Goal: Task Accomplishment & Management: Manage account settings

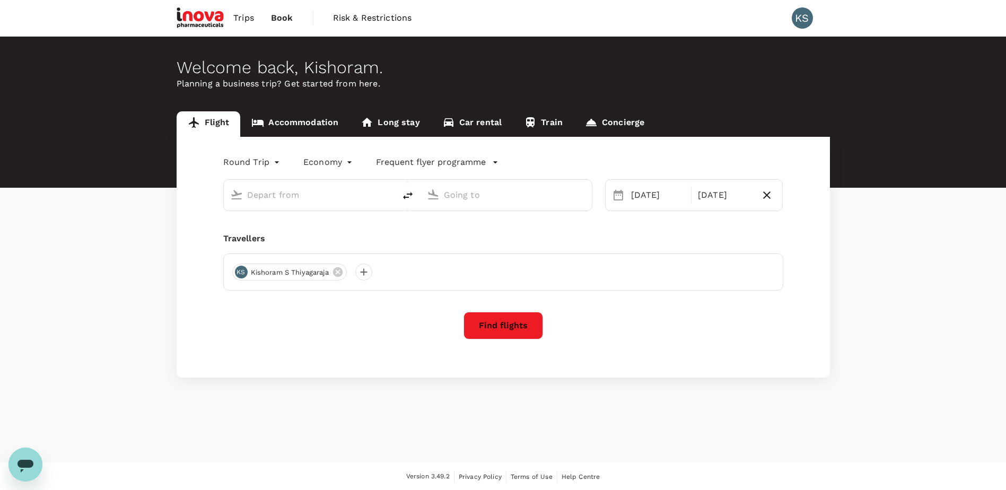
click at [242, 16] on span "Trips" at bounding box center [243, 18] width 21 height 13
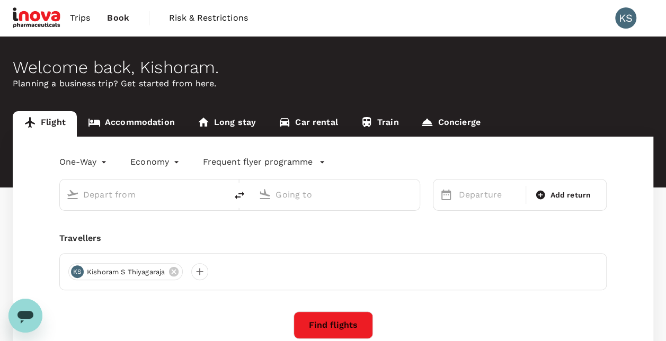
type input "roundtrip"
type input "Singapore Changi (SIN)"
type input "Suvarnabhumi Intl (BKK)"
type input "Singapore Changi (SIN)"
type input "Suvarnabhumi Intl (BKK)"
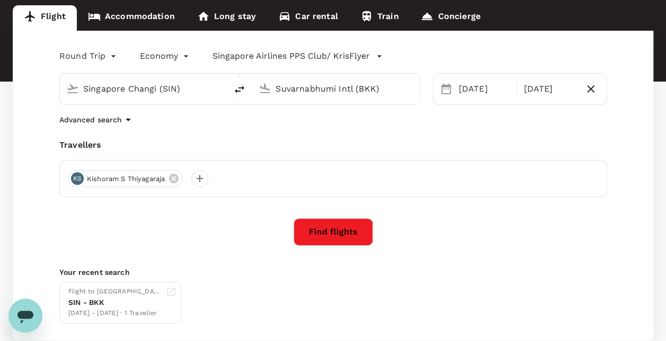
scroll to position [53, 0]
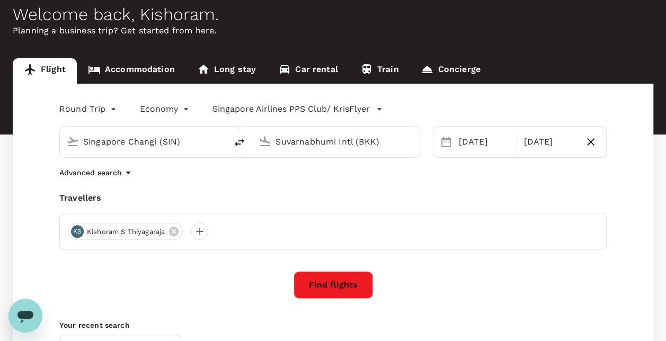
click at [163, 72] on link "Accommodation" at bounding box center [131, 70] width 109 height 25
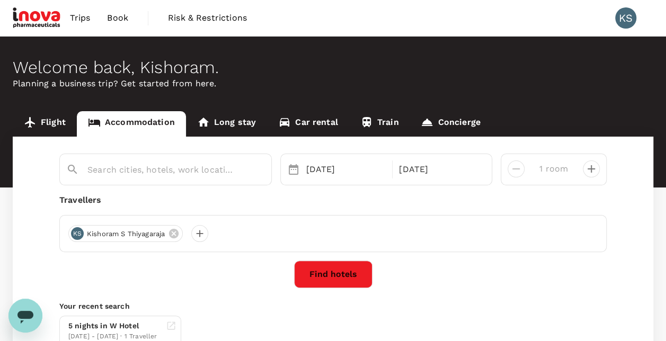
type input "[GEOGRAPHIC_DATA]"
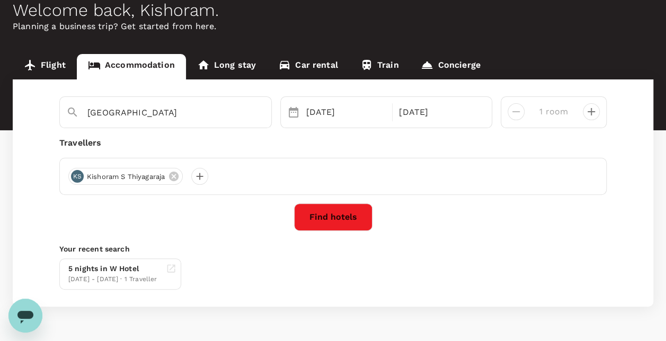
scroll to position [35, 0]
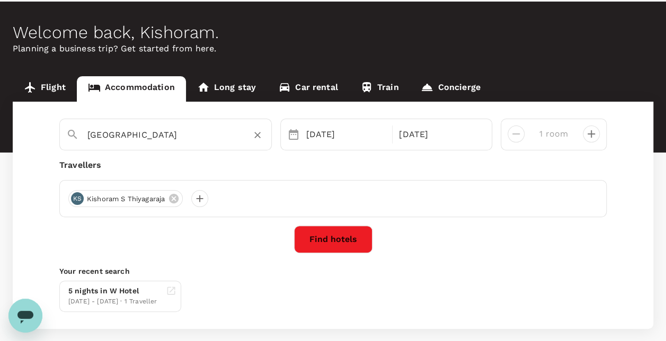
click at [225, 139] on input "[GEOGRAPHIC_DATA]" at bounding box center [161, 135] width 148 height 16
click at [437, 247] on div "Find hotels" at bounding box center [333, 240] width 548 height 28
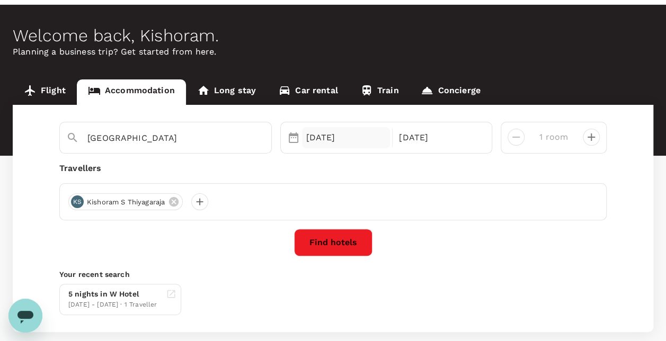
scroll to position [0, 0]
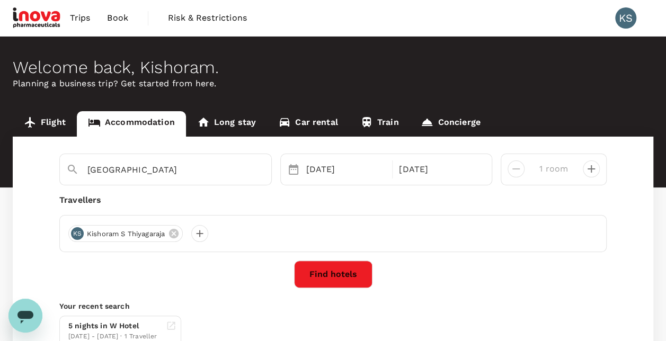
click at [116, 14] on span "Book" at bounding box center [117, 18] width 21 height 13
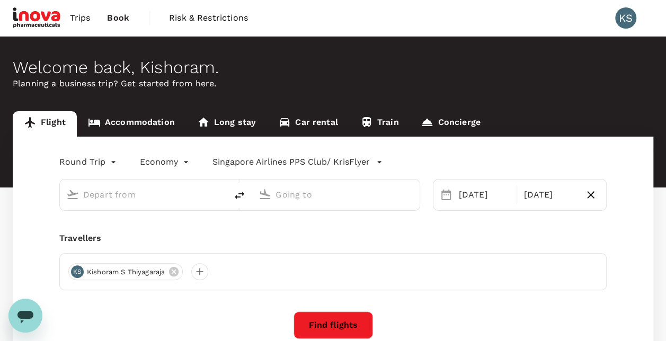
type input "Singapore Changi (SIN)"
type input "Suvarnabhumi Intl (BKK)"
type input "Singapore Changi (SIN)"
type input "Suvarnabhumi Intl (BKK)"
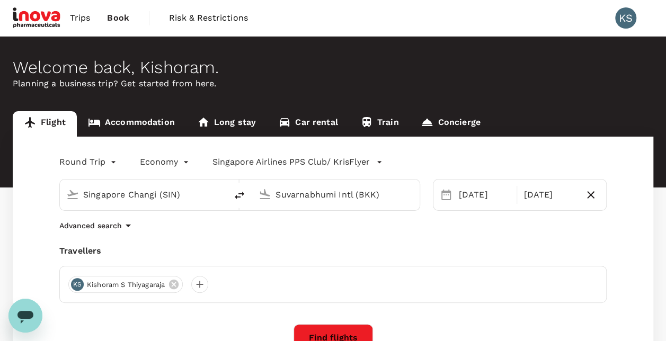
click at [81, 17] on span "Trips" at bounding box center [80, 18] width 21 height 13
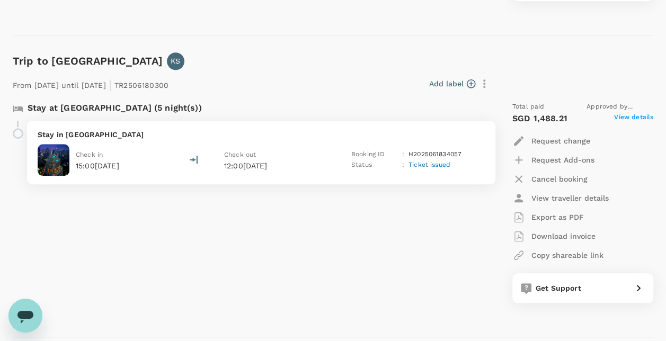
scroll to position [424, 0]
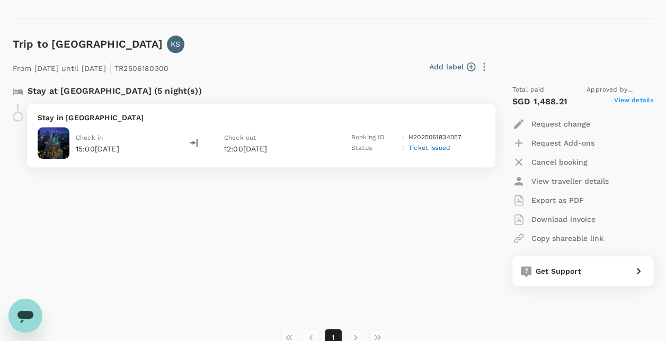
click at [556, 125] on p "Request change" at bounding box center [561, 124] width 59 height 11
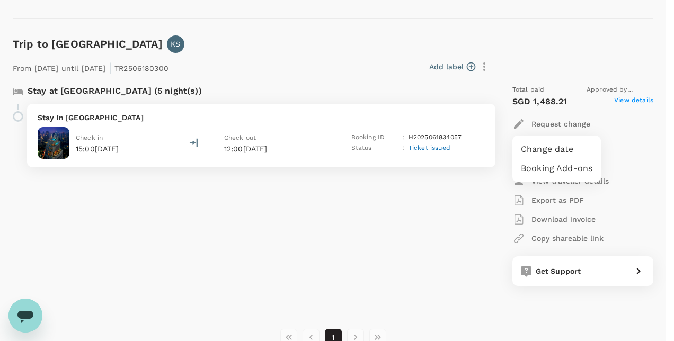
click at [541, 149] on li "Change date" at bounding box center [557, 149] width 89 height 19
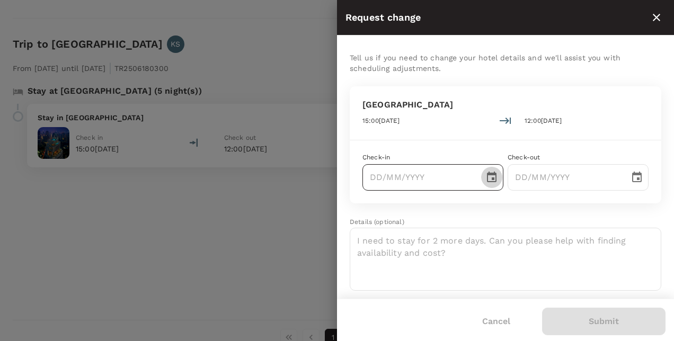
click at [488, 181] on icon "Choose date" at bounding box center [492, 177] width 10 height 11
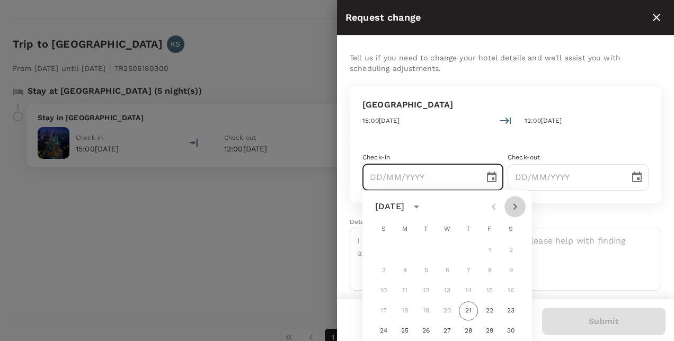
click at [510, 205] on icon "Next month" at bounding box center [515, 206] width 13 height 13
click at [407, 329] on button "29" at bounding box center [404, 331] width 19 height 19
type input "[DATE]"
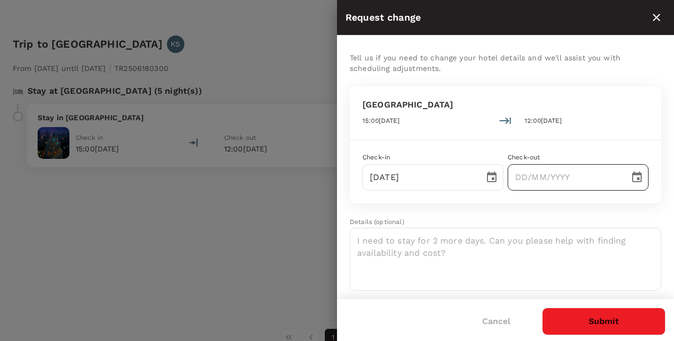
type input "DD/MM/YYYY"
click at [591, 178] on input "DD/MM/YYYY" at bounding box center [565, 177] width 114 height 27
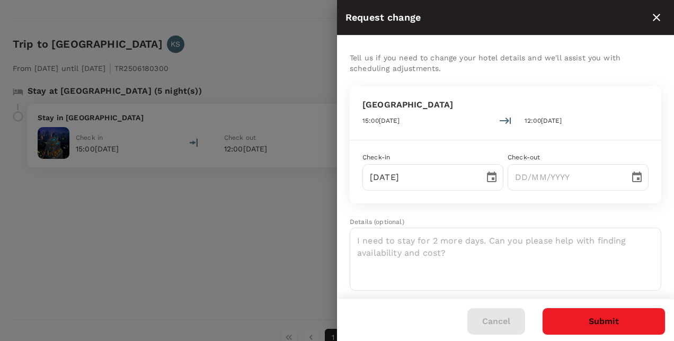
click at [503, 323] on button "Cancel" at bounding box center [497, 322] width 58 height 27
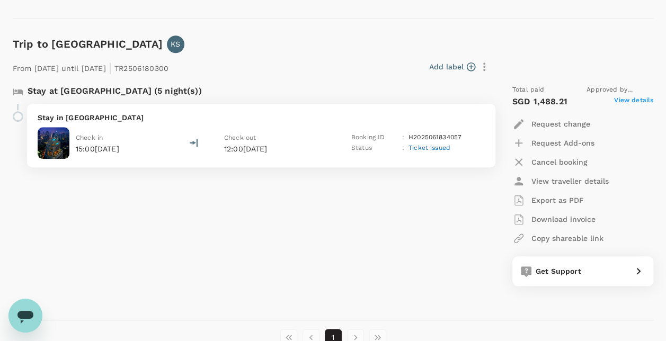
click at [378, 268] on div "Stay at [GEOGRAPHIC_DATA] (5 night(s)) Stay in [GEOGRAPHIC_DATA] Check in 15:00…" at bounding box center [247, 185] width 487 height 218
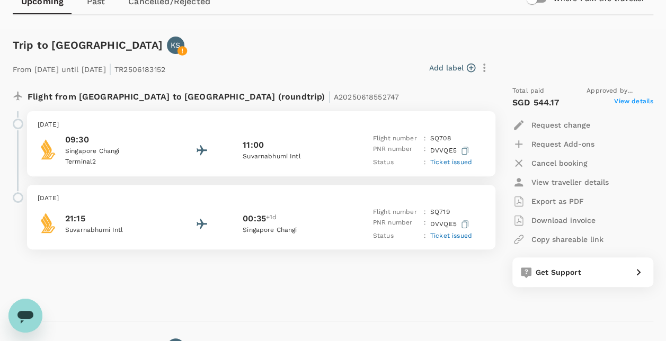
scroll to position [119, 0]
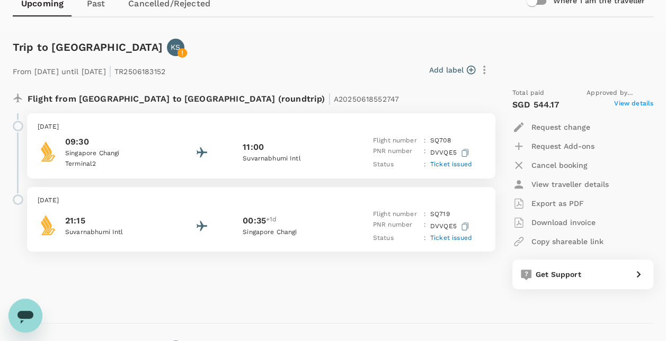
click at [333, 48] on div "From [DATE] until [DATE] | TR2506183152 Add label Flight from [GEOGRAPHIC_DATA]…" at bounding box center [325, 172] width 658 height 267
